Goal: Complete application form

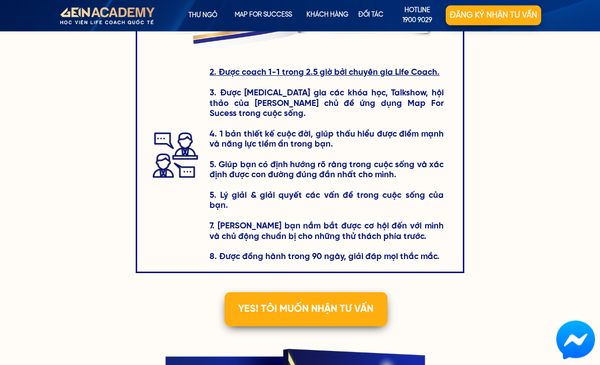
scroll to position [1644, 0]
click at [113, 301] on div "1. Sở hữu Tấm Bản Đồ Cá Nhân bản cứng và bản mềm bao gồm 21 chỉ số giúp bạn thấ…" at bounding box center [300, 151] width 482 height 889
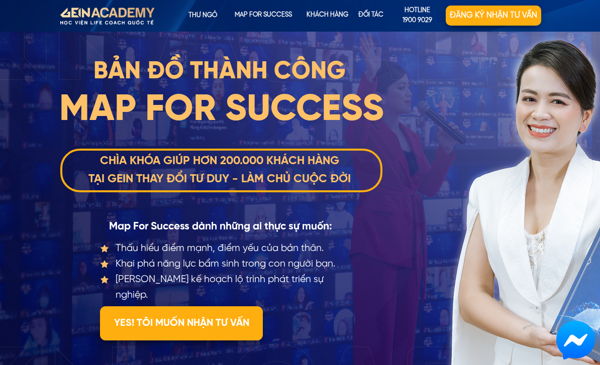
scroll to position [0, 0]
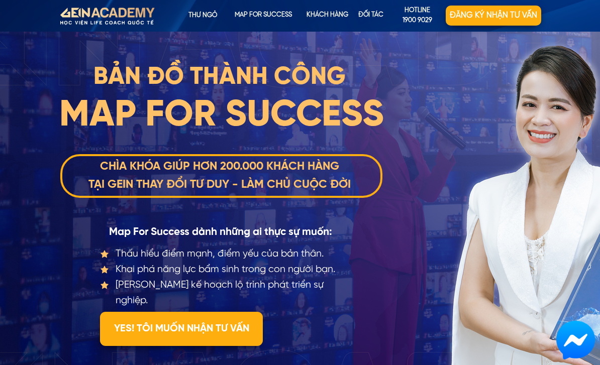
click at [192, 332] on p "YES! TÔI MUỐN NHẬN TƯ VẤN" at bounding box center [181, 329] width 163 height 34
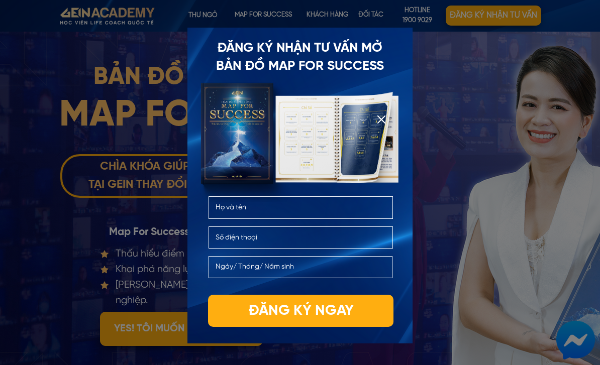
click at [345, 212] on input "text" at bounding box center [301, 207] width 176 height 21
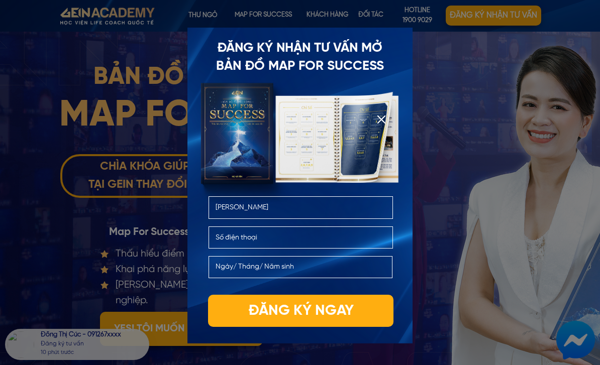
type input "[PERSON_NAME]"
click at [338, 240] on input "tel" at bounding box center [301, 237] width 176 height 21
type input "0395734735"
click at [359, 269] on input "text" at bounding box center [300, 267] width 175 height 21
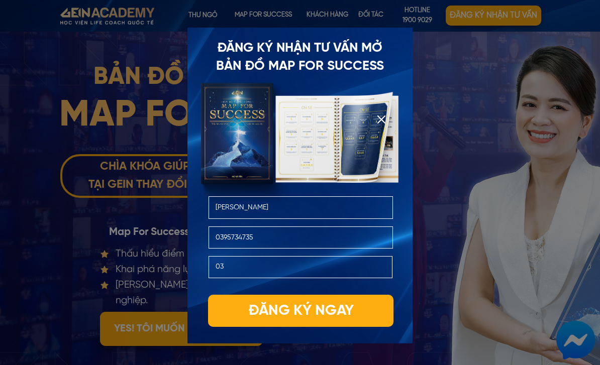
type input "0"
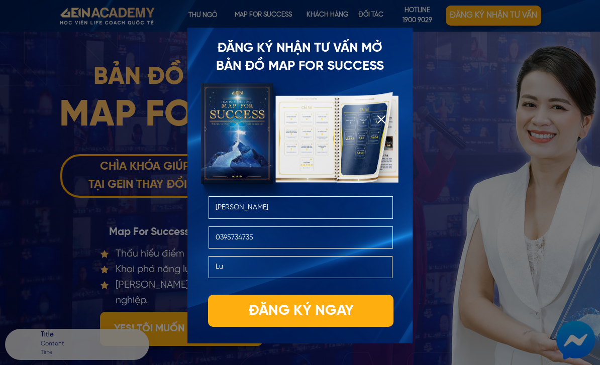
type input "L"
type input "3"
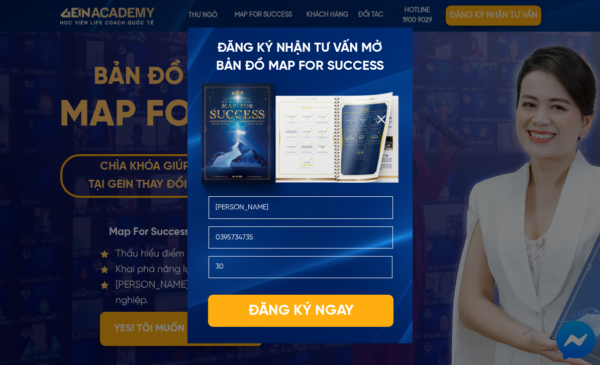
type input "3"
type input "[DATE]"
click at [357, 309] on p "Đăng ký ngay" at bounding box center [300, 311] width 185 height 32
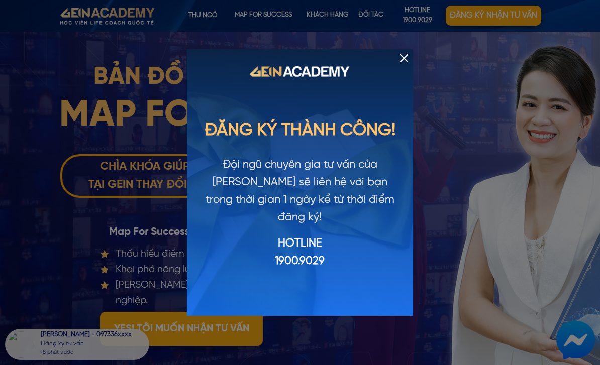
click at [406, 61] on div at bounding box center [404, 58] width 8 height 8
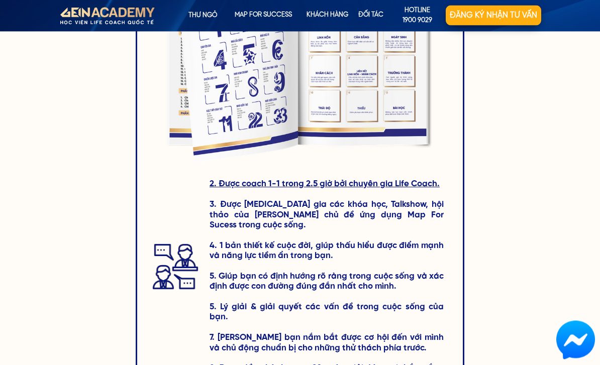
click at [233, 1] on div "Đăng ký nhận tư vấn hotline 1900 9029 Thư ngỏ map for success KHÁCH HÀNG Đối tác" at bounding box center [300, 16] width 482 height 32
